Goal: Navigation & Orientation: Find specific page/section

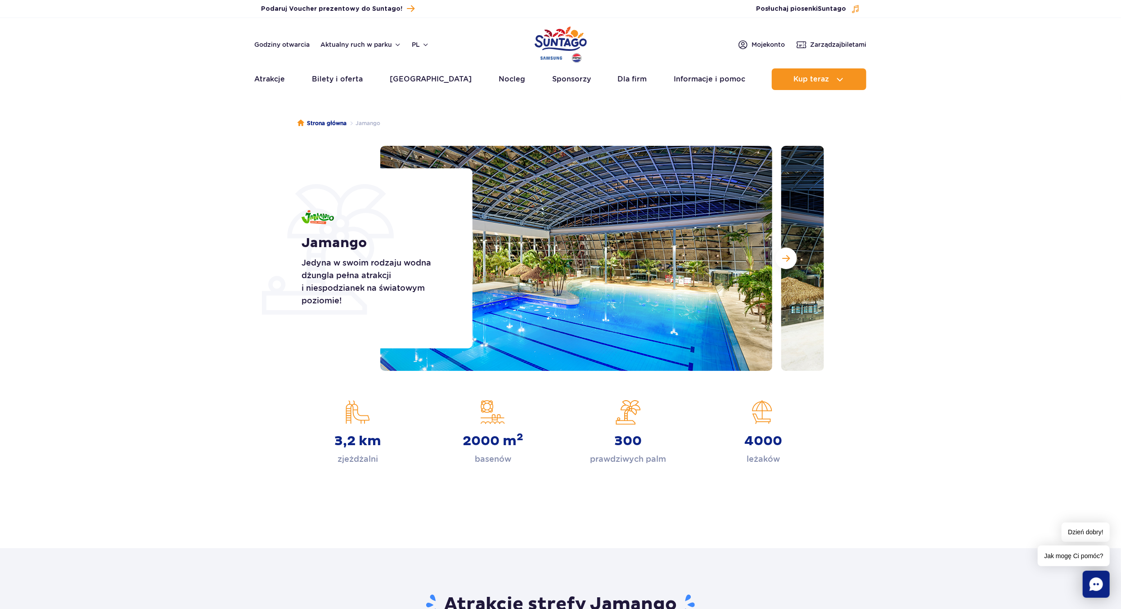
click at [693, 260] on img at bounding box center [576, 258] width 392 height 225
click at [778, 261] on button "Następny slajd" at bounding box center [786, 258] width 22 height 22
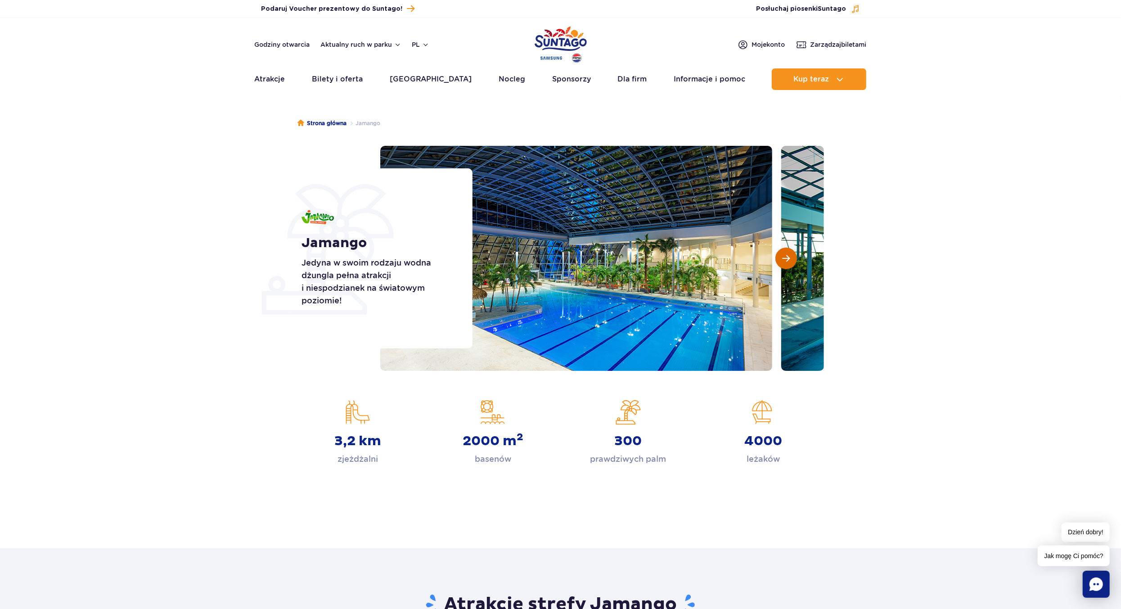
click at [778, 261] on button "Następny slajd" at bounding box center [786, 258] width 22 height 22
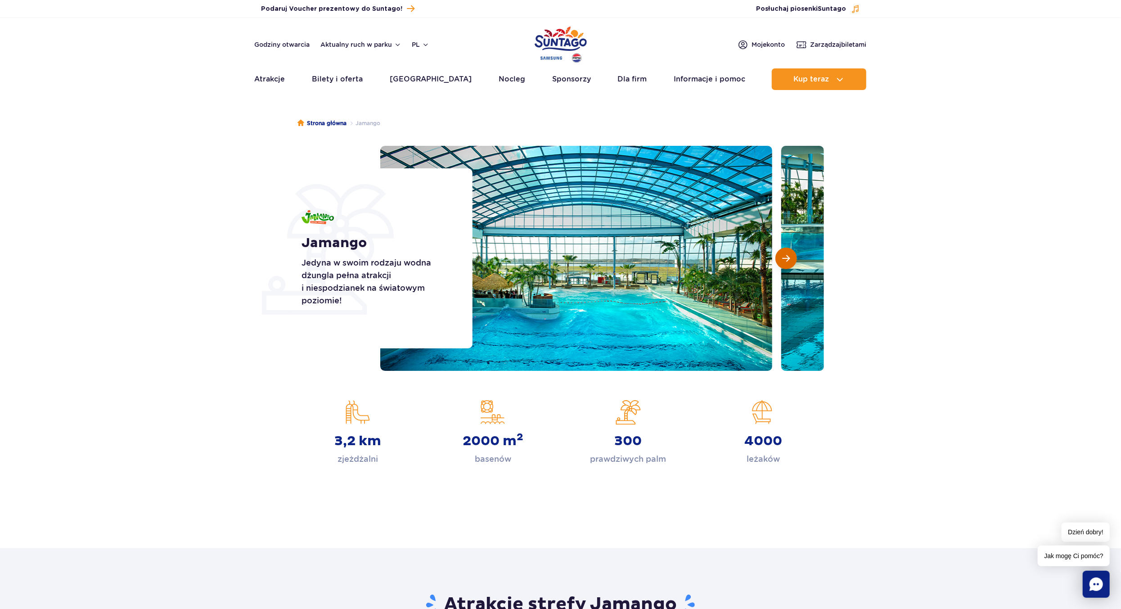
click at [778, 261] on button "Następny slajd" at bounding box center [786, 258] width 22 height 22
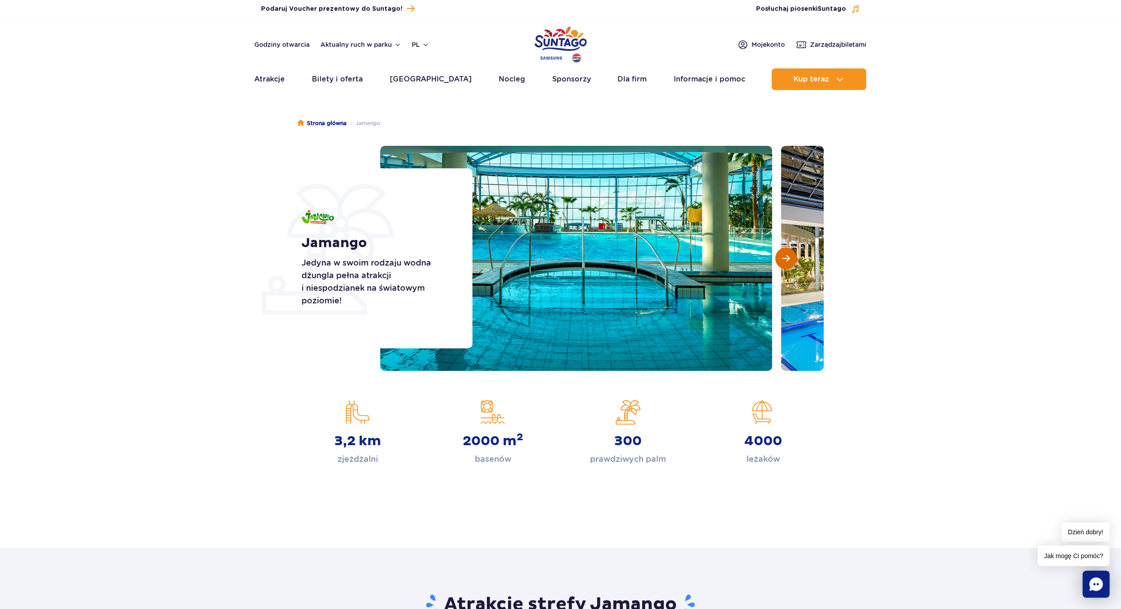
click at [778, 261] on button "Następny slajd" at bounding box center [786, 258] width 22 height 22
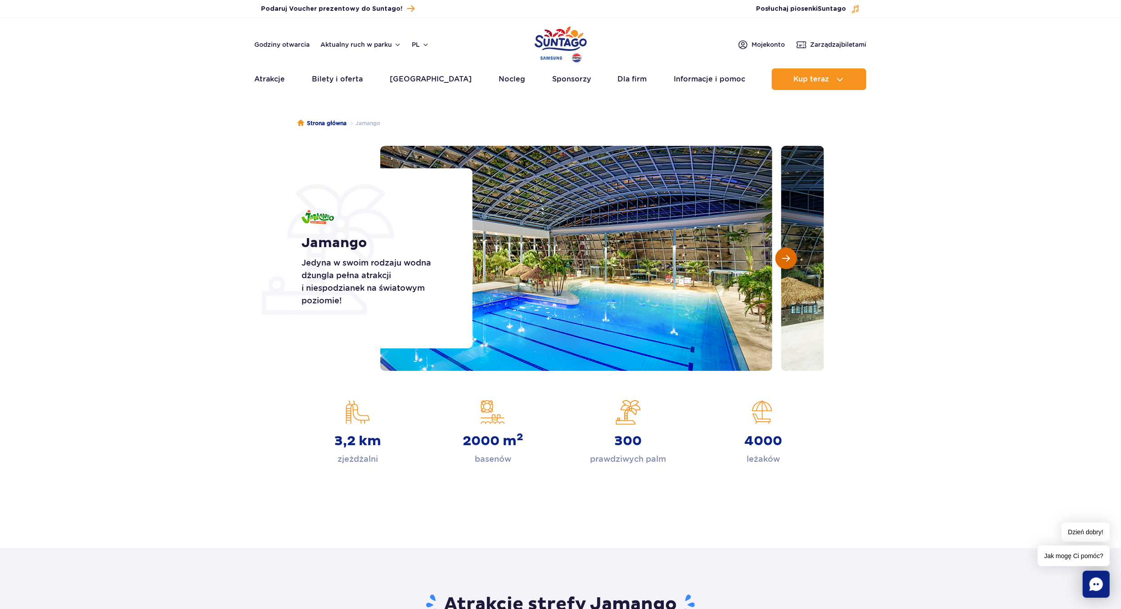
click at [778, 261] on button "Następny slajd" at bounding box center [786, 258] width 22 height 22
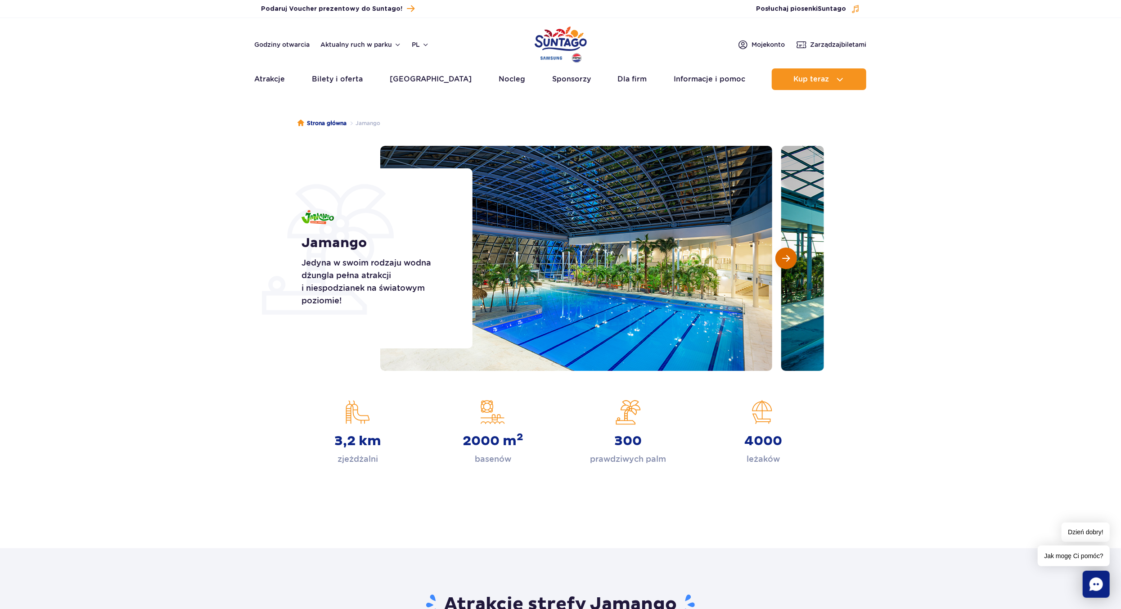
click at [778, 261] on button "Następny slajd" at bounding box center [786, 258] width 22 height 22
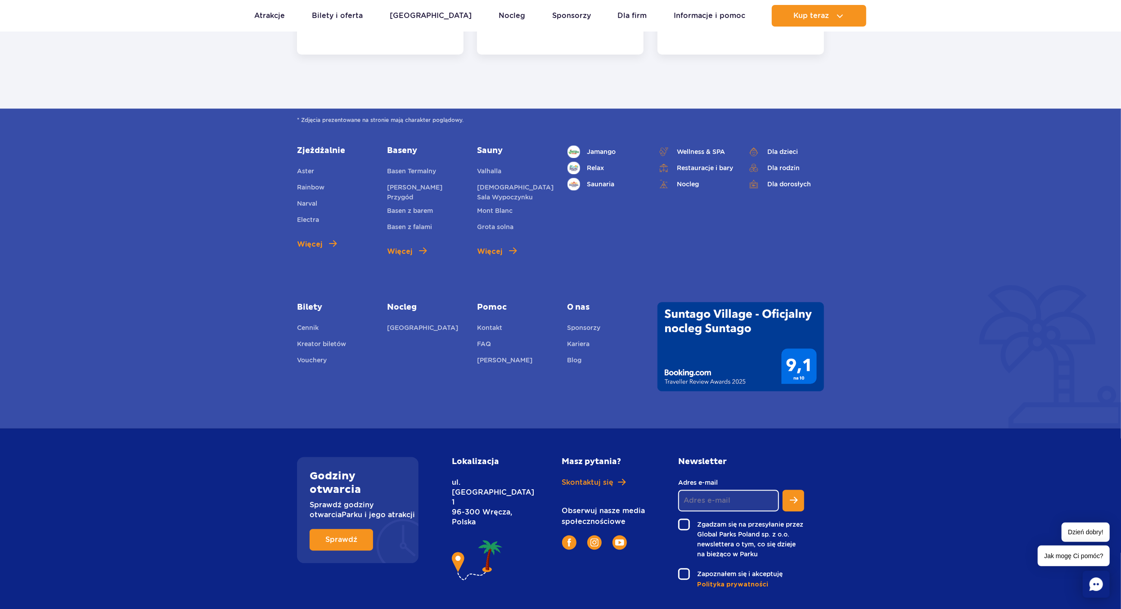
scroll to position [2321, 0]
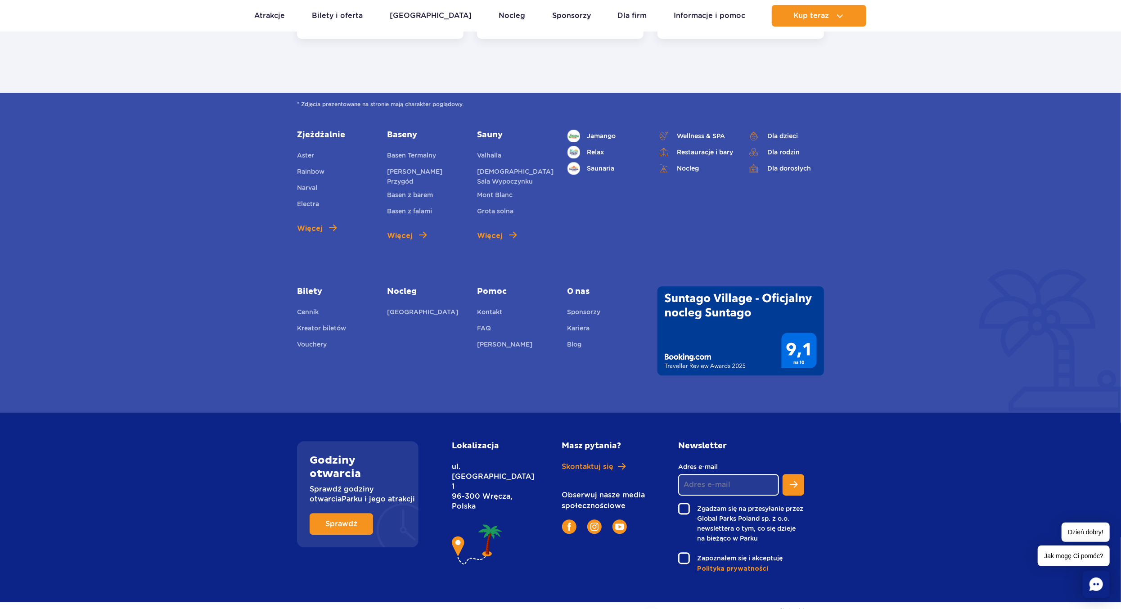
drag, startPoint x: 479, startPoint y: 476, endPoint x: 449, endPoint y: 451, distance: 38.0
click at [449, 451] on div "Lokalizacja ul. Nowy Świat 1 96-300 Wręcza, Polska" at bounding box center [496, 507] width 103 height 132
copy p "ul. Nowy Świat 1 96-300 Wręcza, Polska"
click at [432, 307] on link "[GEOGRAPHIC_DATA]" at bounding box center [422, 313] width 71 height 13
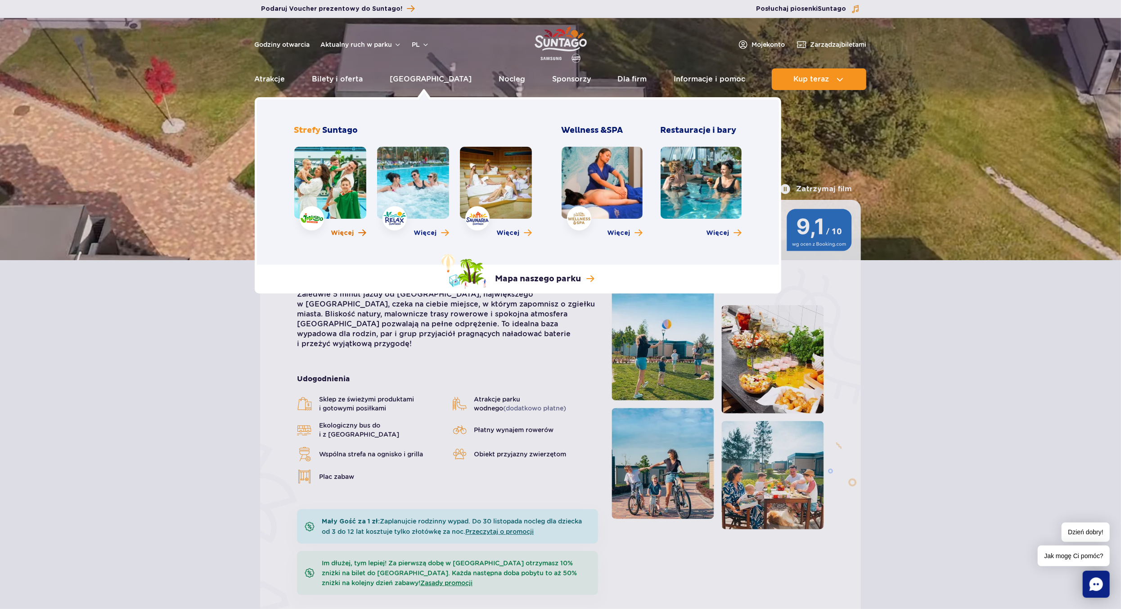
click at [345, 229] on span "Więcej" at bounding box center [342, 233] width 23 height 9
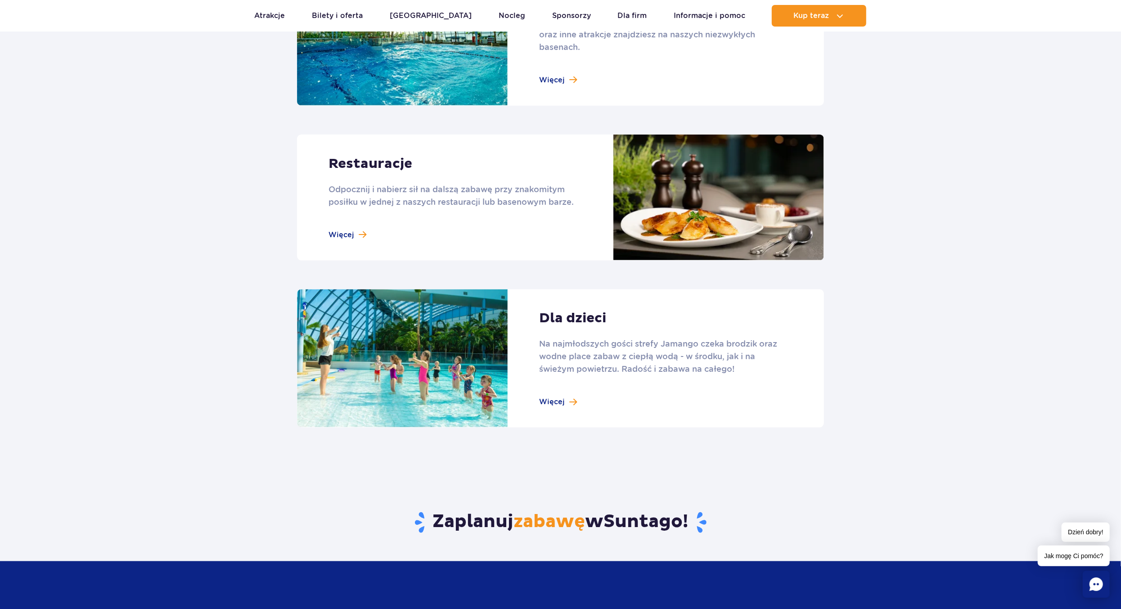
scroll to position [1035, 0]
click at [571, 395] on link at bounding box center [560, 358] width 527 height 139
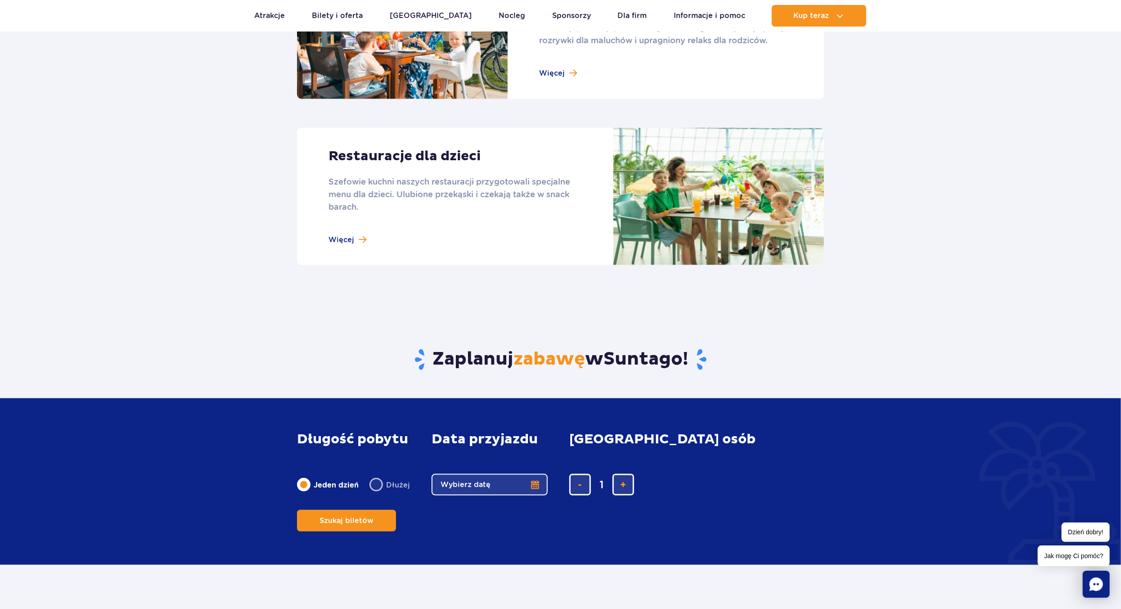
scroll to position [1035, 0]
